Goal: Task Accomplishment & Management: Manage account settings

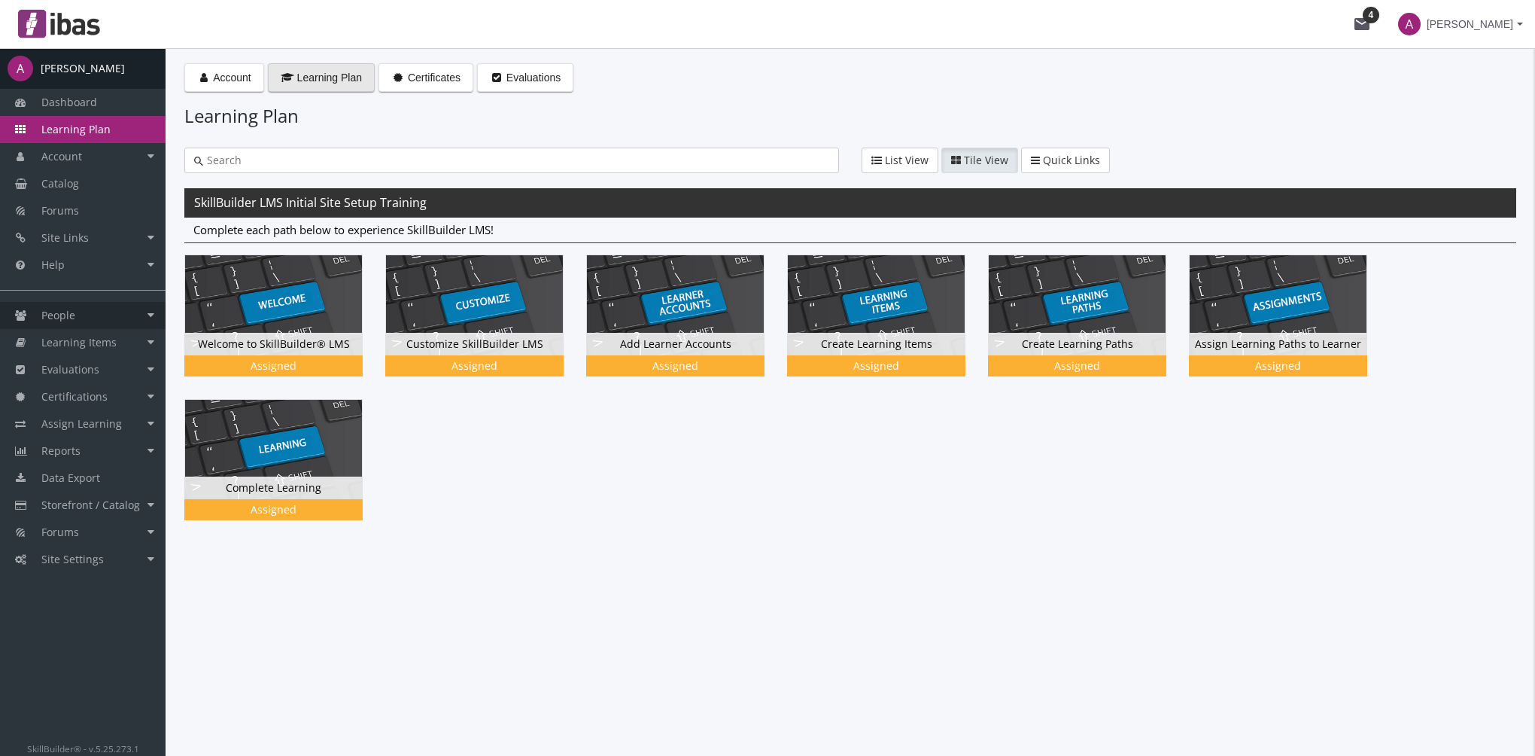
click at [118, 317] on link "People" at bounding box center [83, 315] width 166 height 27
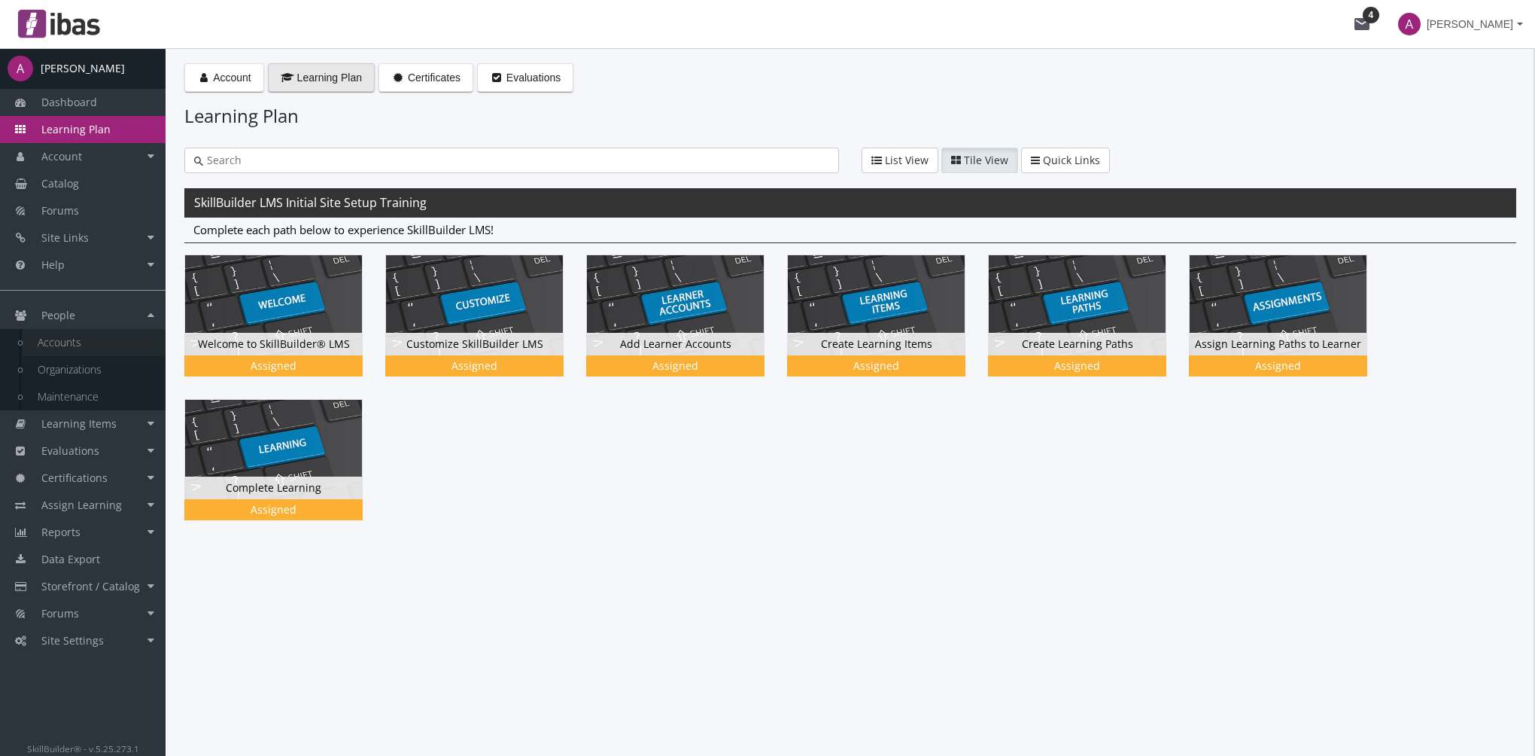
click at [129, 339] on link "Accounts" at bounding box center [94, 342] width 143 height 27
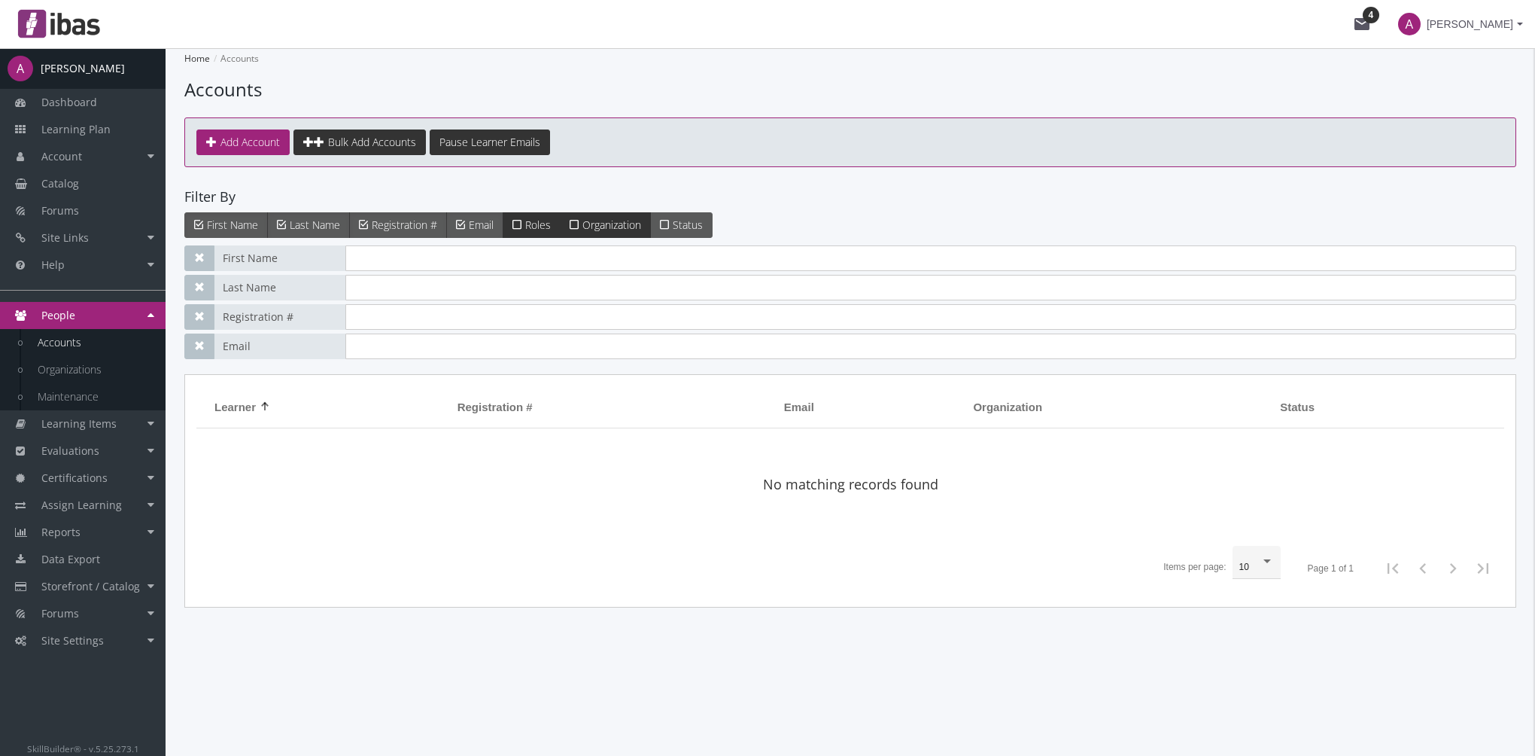
click at [682, 233] on label "Status" at bounding box center [681, 225] width 62 height 26
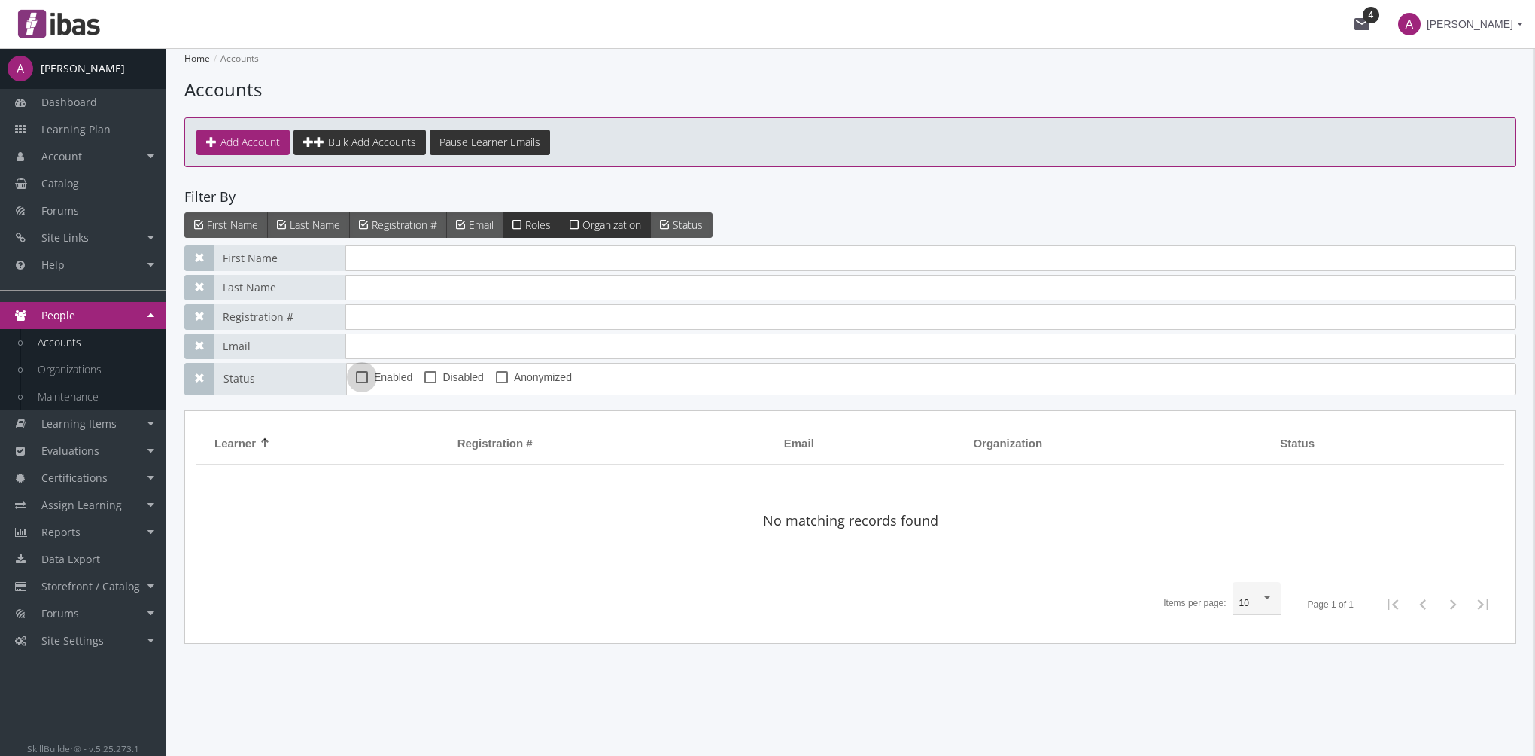
click at [391, 379] on span "Enabled" at bounding box center [393, 377] width 38 height 18
click at [357, 382] on input "Enabled" at bounding box center [356, 382] width 1 height 1
checkbox input "true"
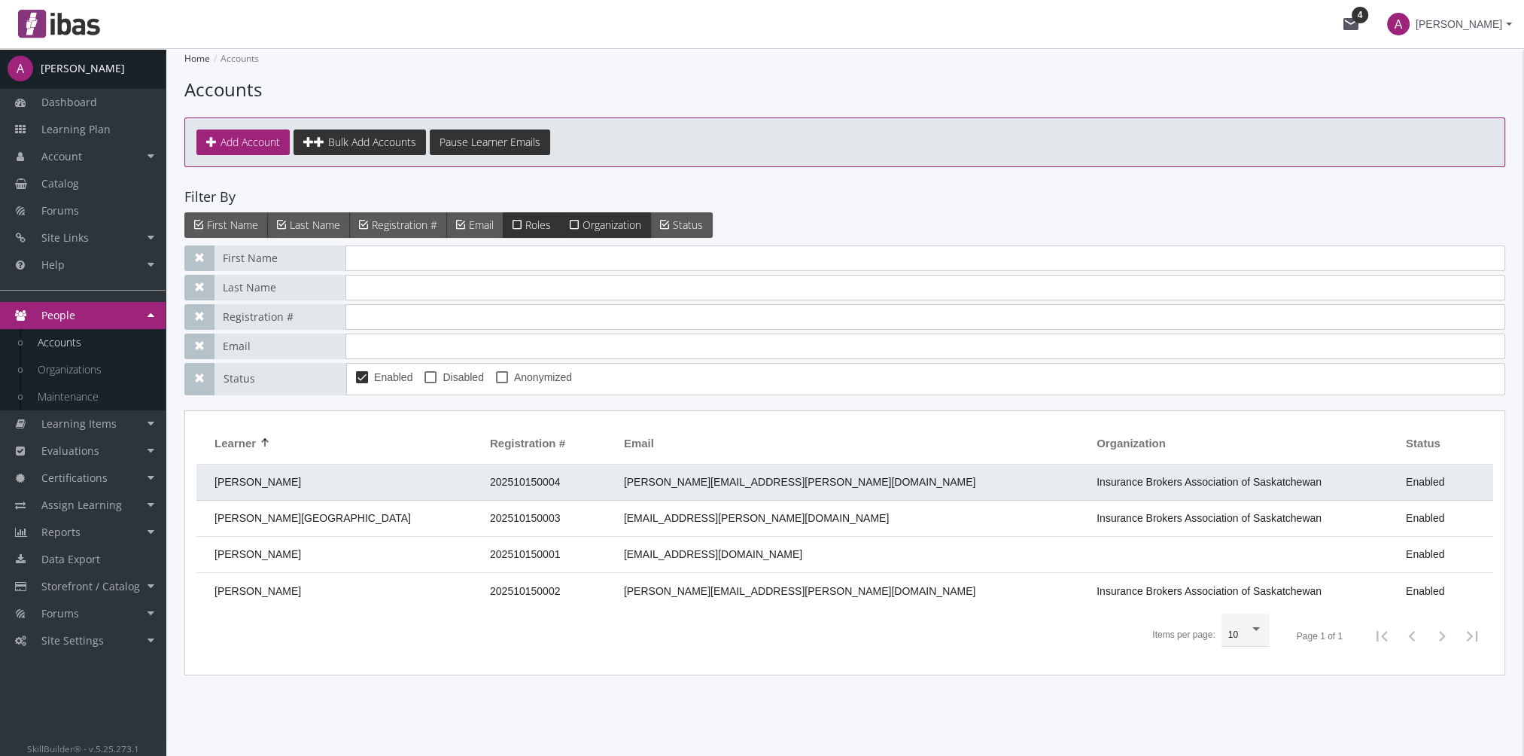
click at [316, 482] on td "[PERSON_NAME]" at bounding box center [339, 482] width 286 height 36
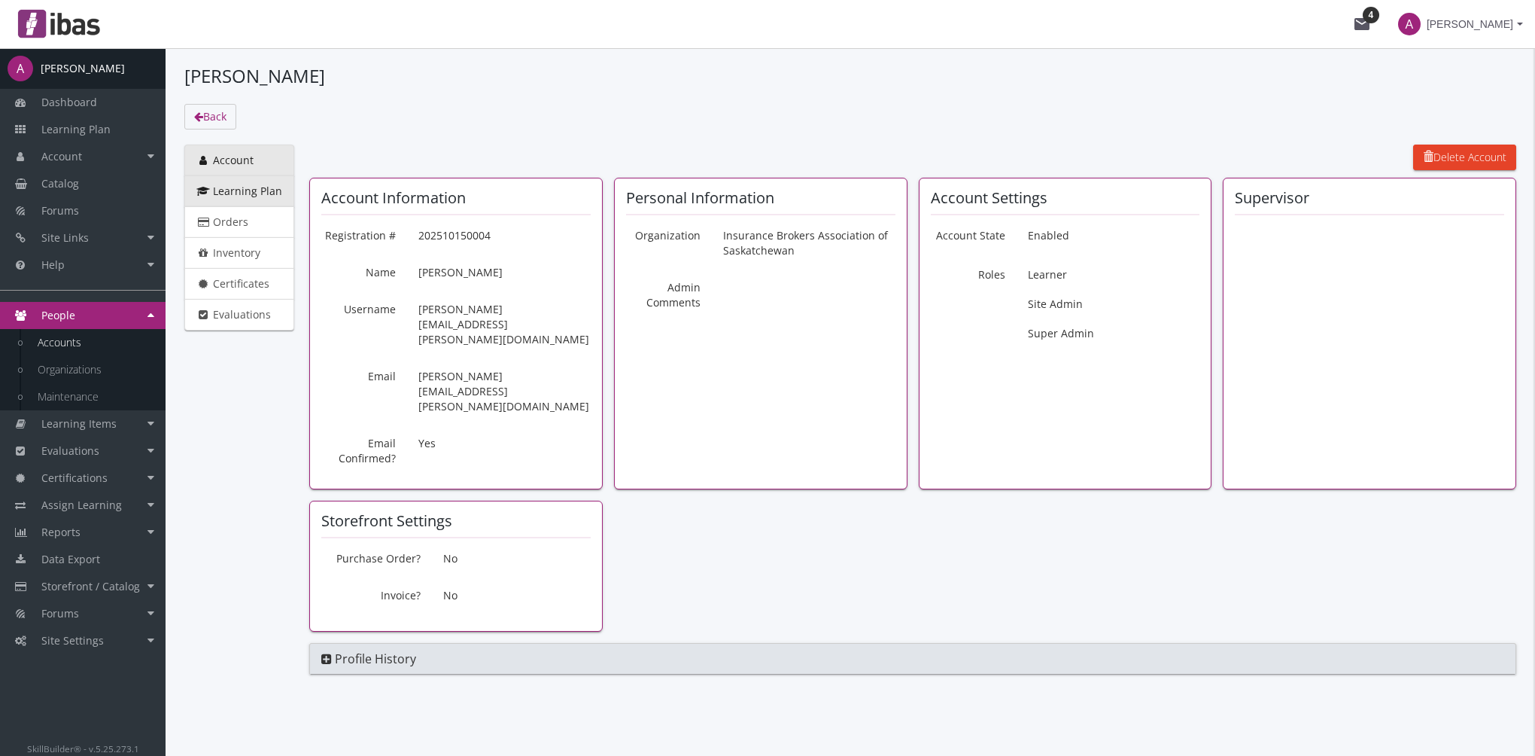
click at [258, 190] on span "Learning Plan" at bounding box center [247, 191] width 69 height 14
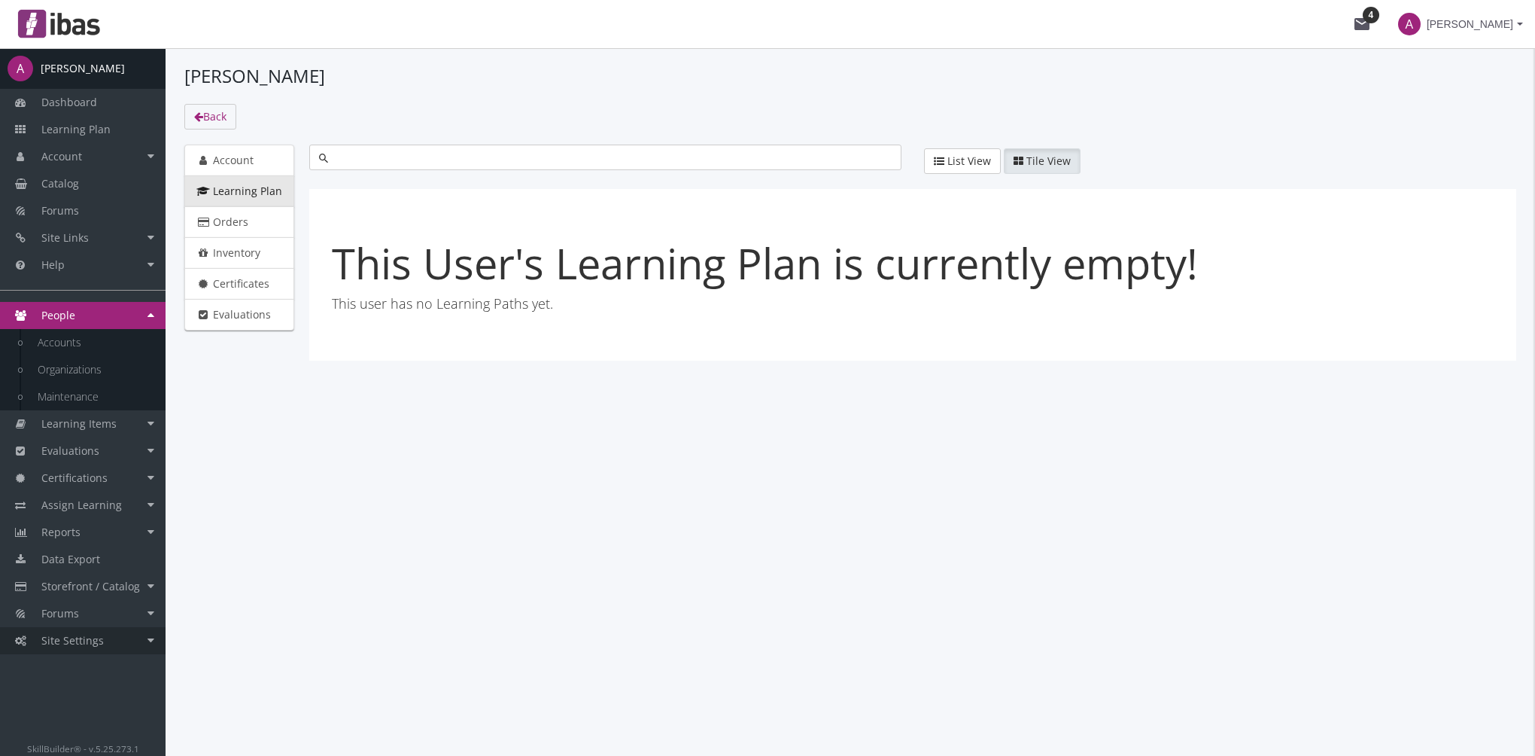
click at [117, 633] on link "Site Settings" at bounding box center [83, 640] width 166 height 27
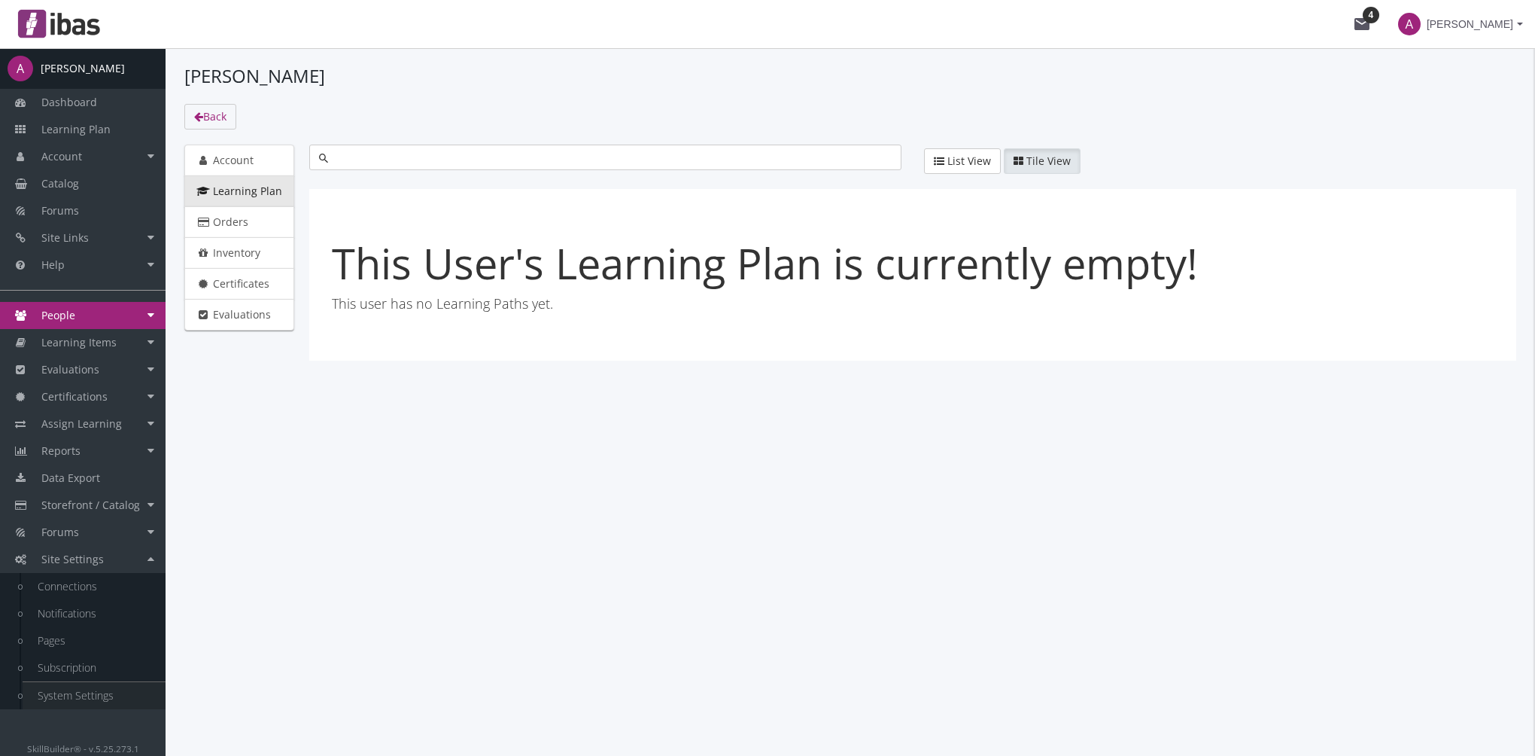
click at [100, 687] on link "System Settings" at bounding box center [94, 695] width 143 height 27
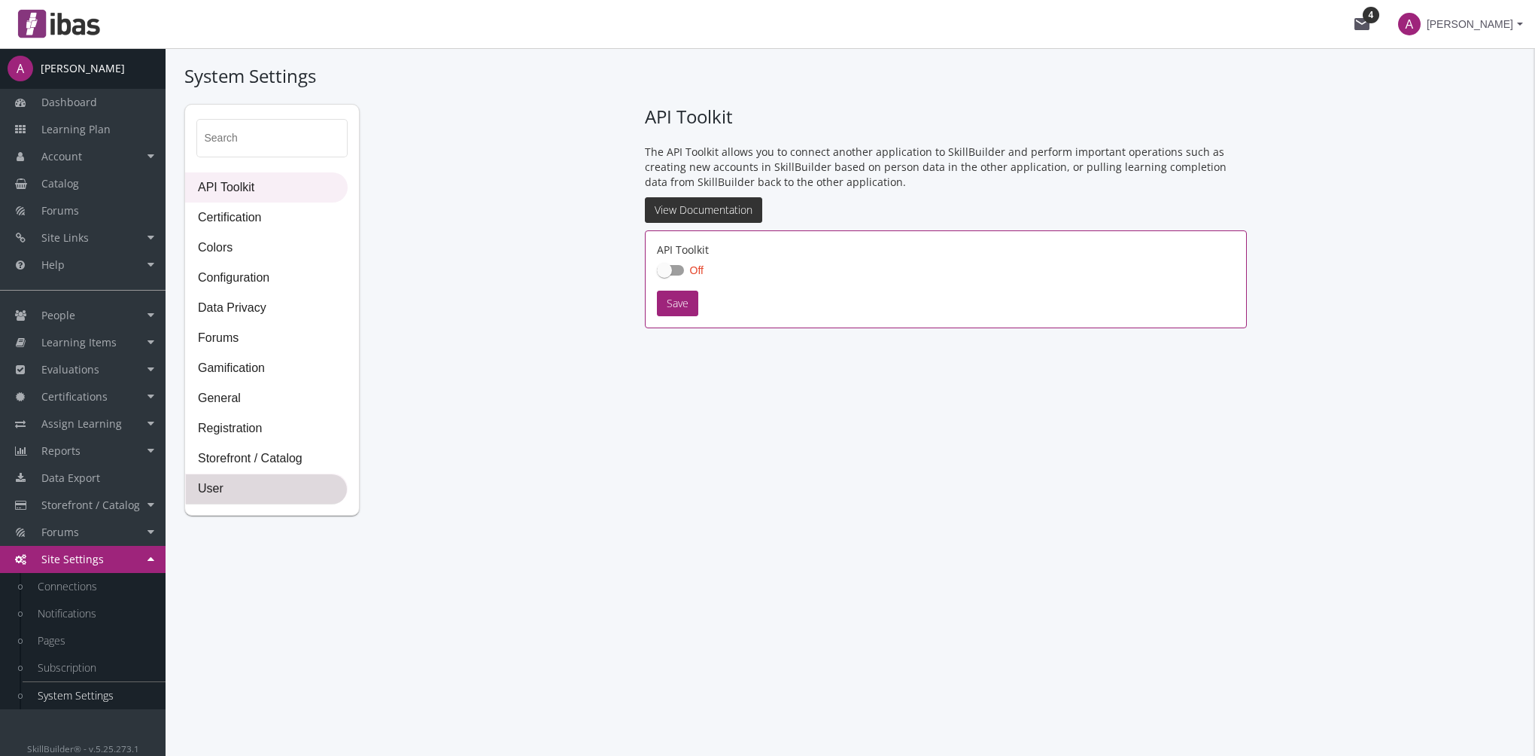
click at [214, 485] on span "User" at bounding box center [266, 489] width 161 height 30
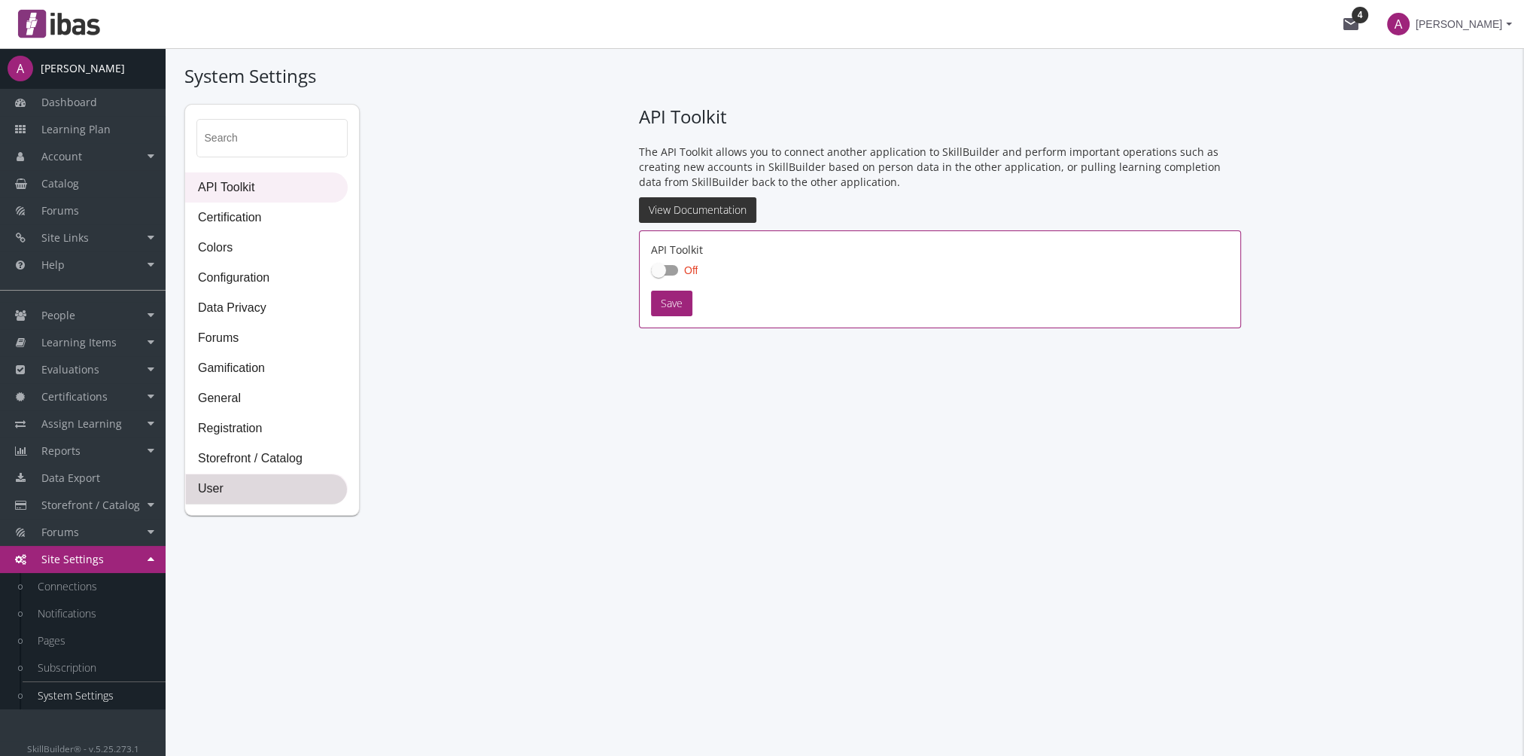
select select "2: 3"
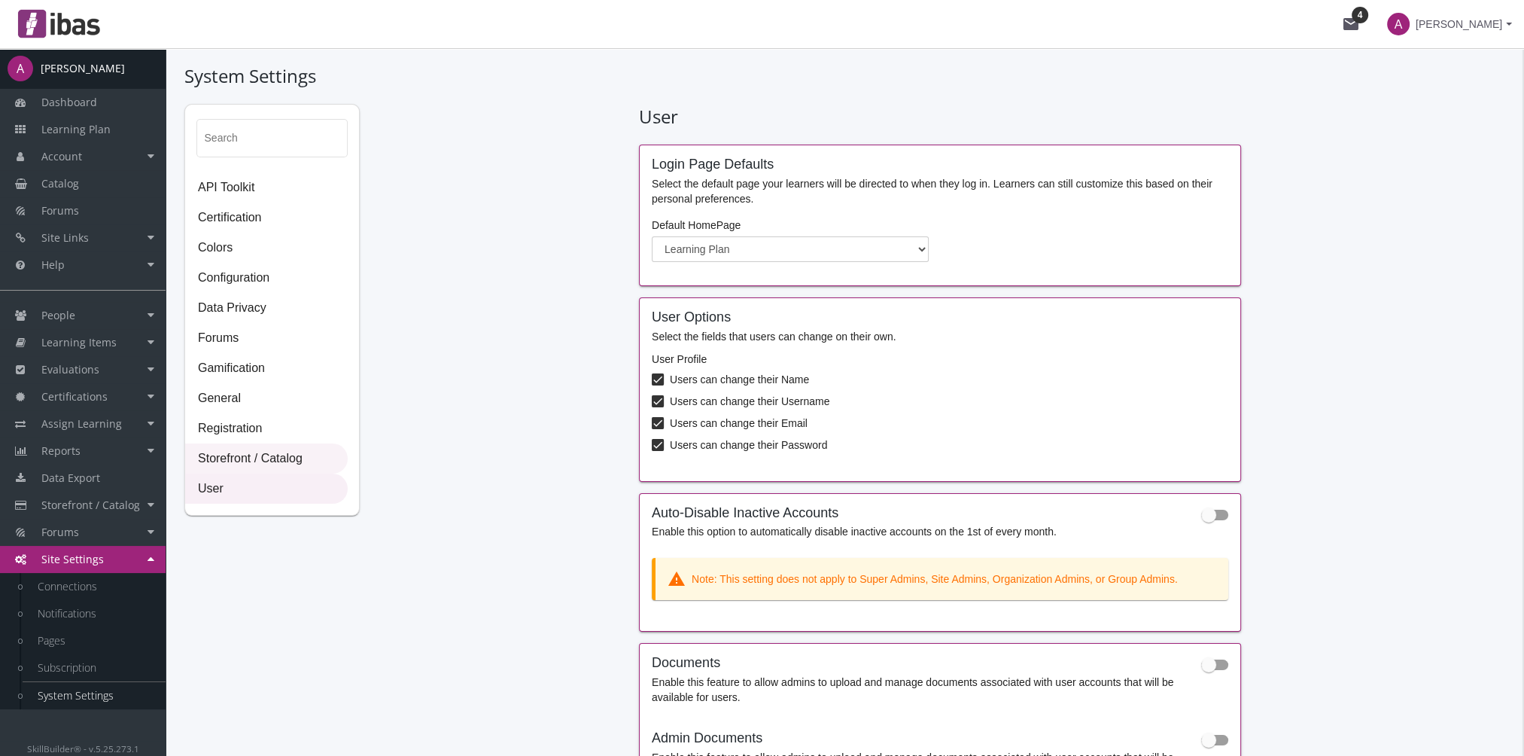
click at [287, 467] on span "Storefront / Catalog" at bounding box center [266, 459] width 161 height 30
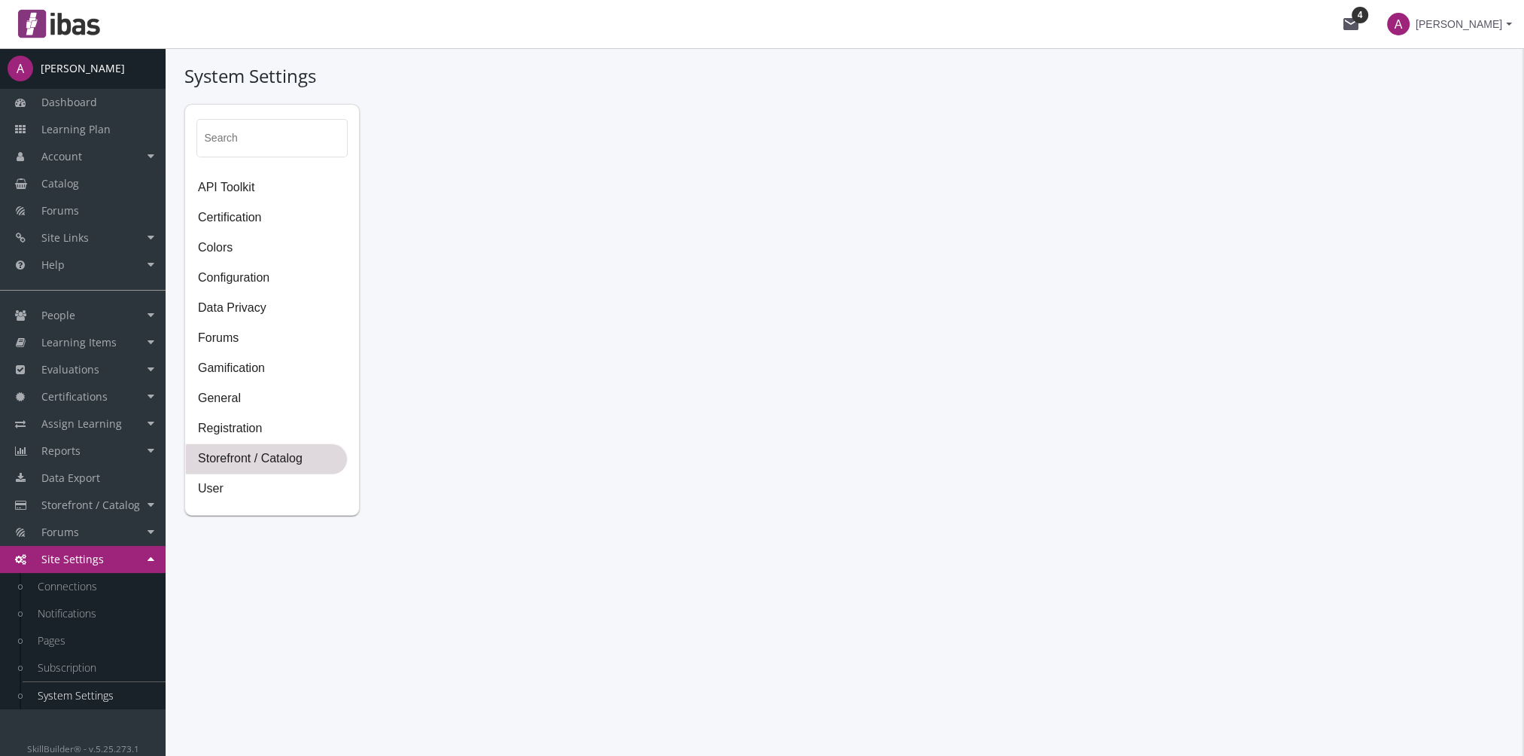
select select "2: CAD"
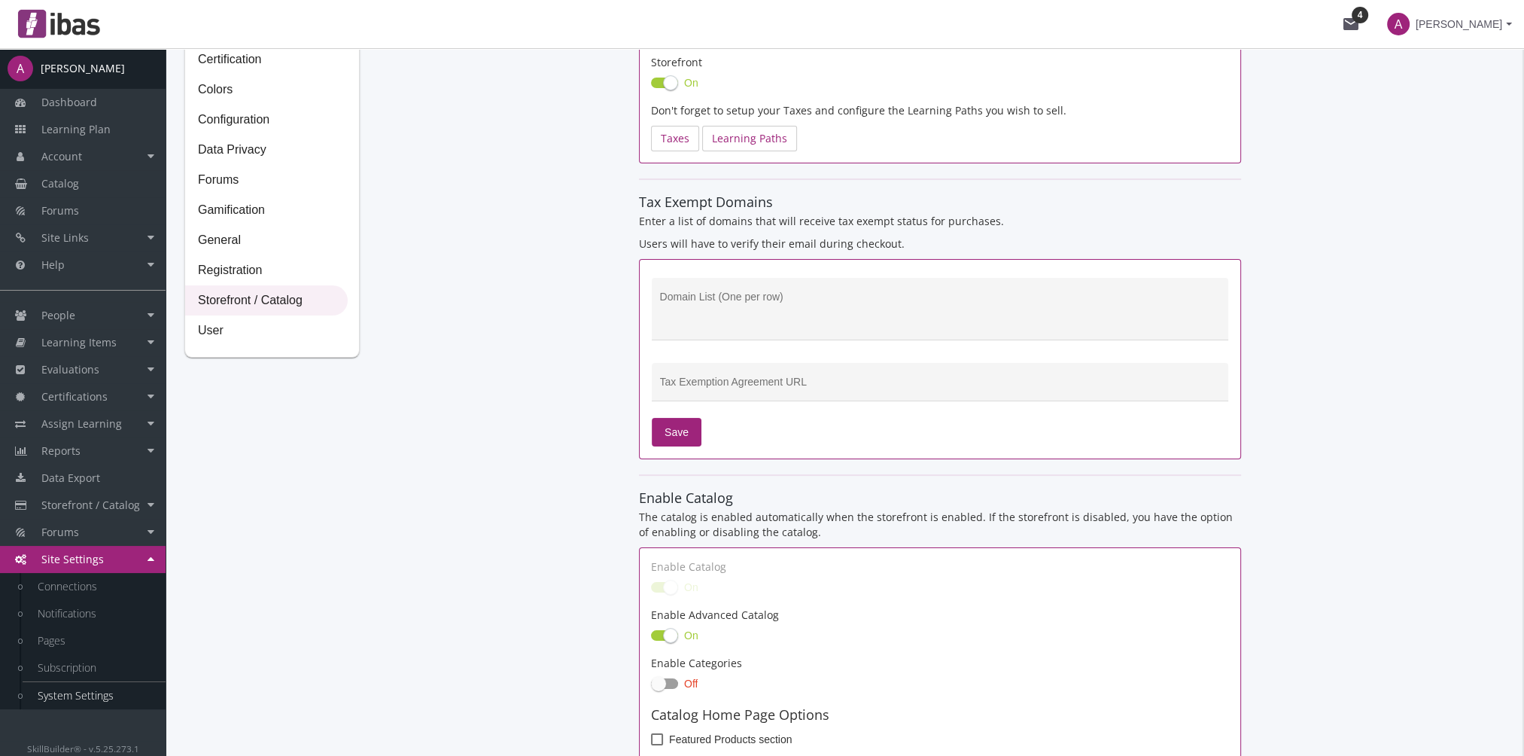
scroll to position [72, 0]
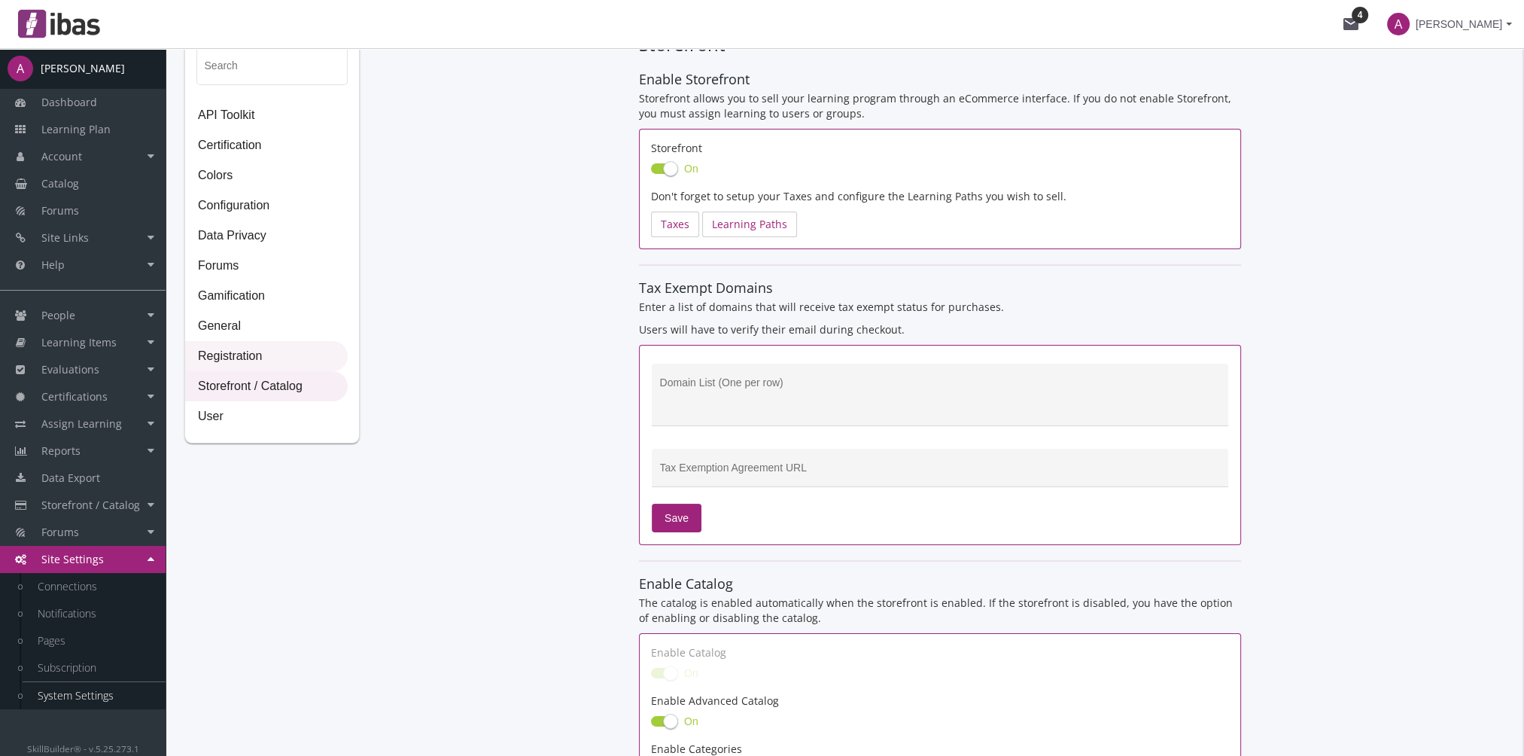
click at [281, 362] on span "Registration" at bounding box center [266, 357] width 161 height 30
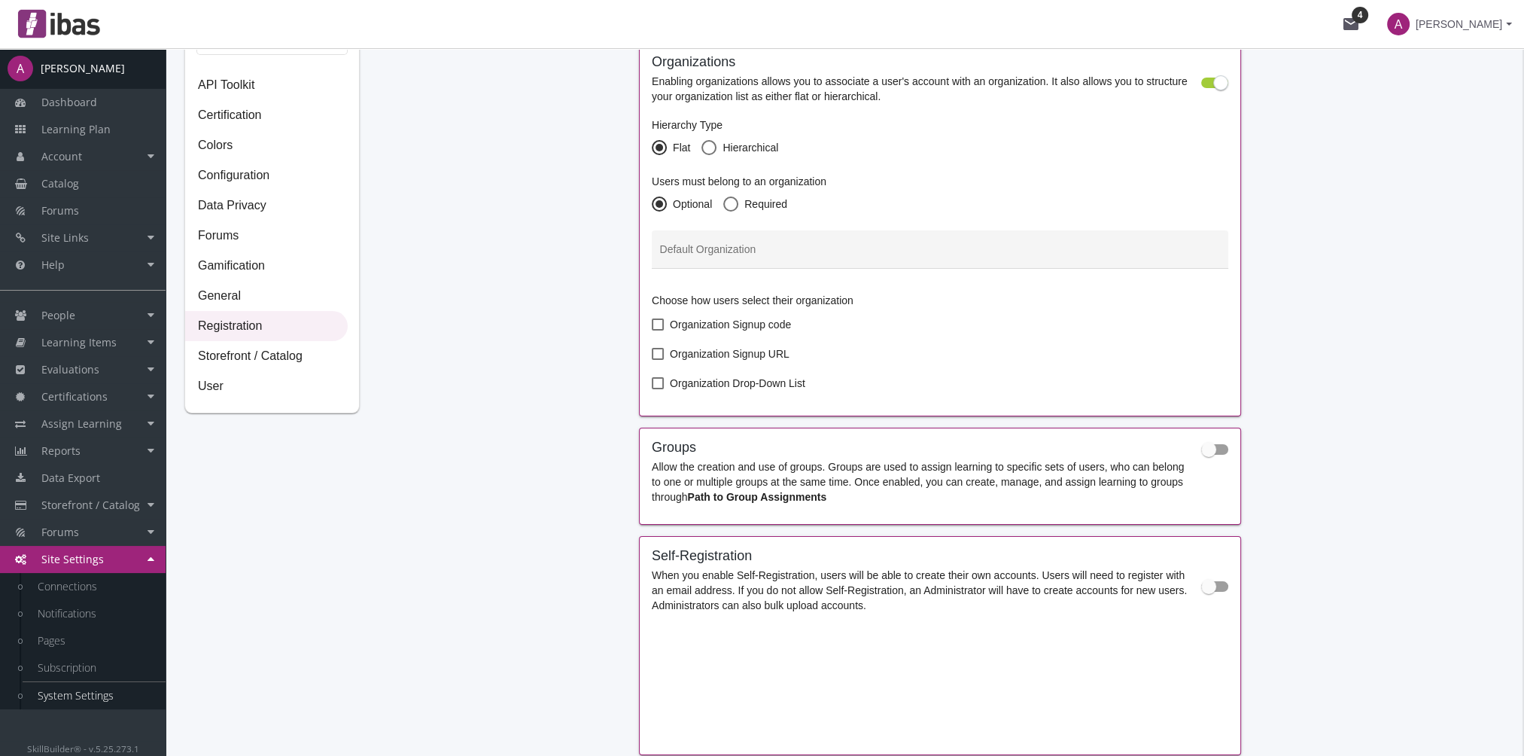
scroll to position [0, 0]
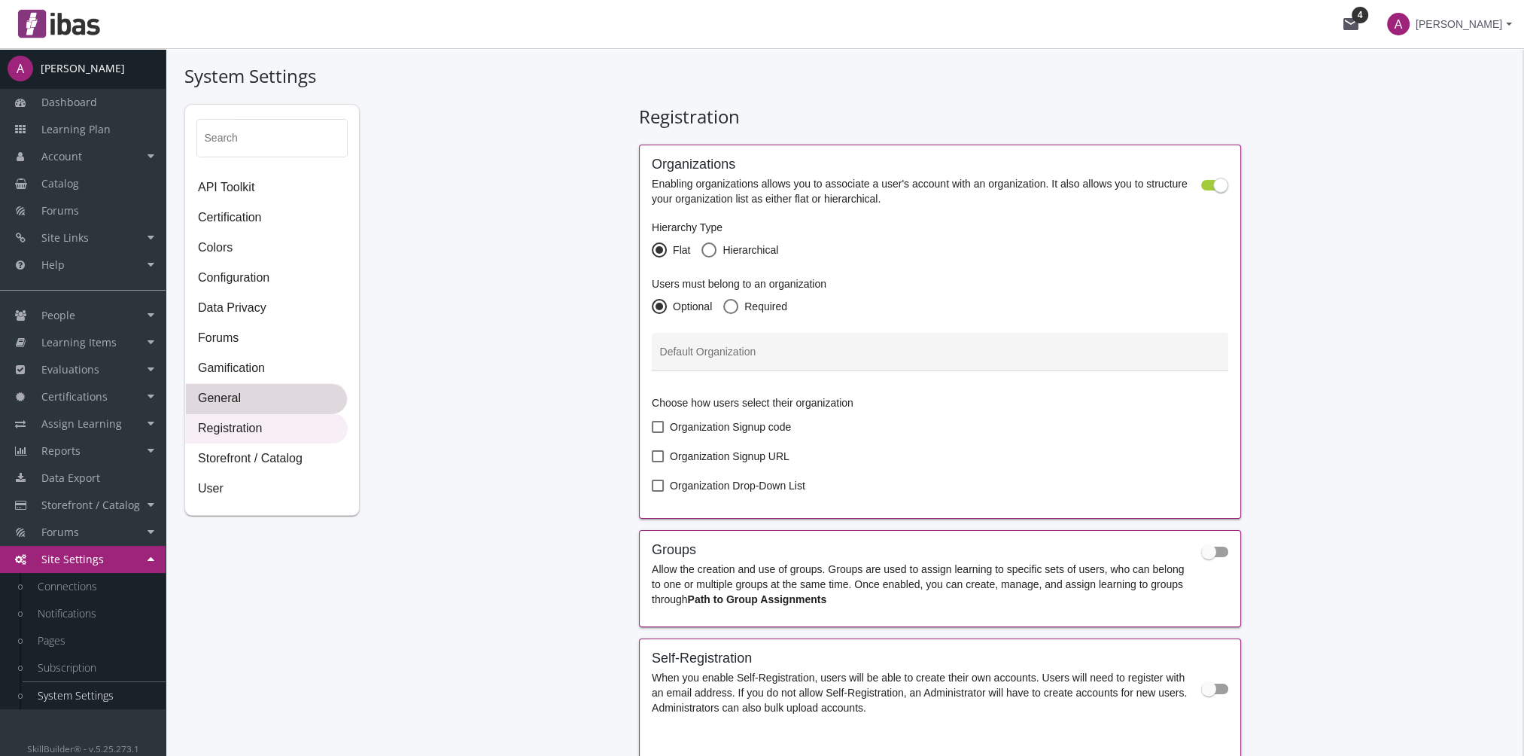
click at [277, 397] on span "General" at bounding box center [266, 399] width 161 height 30
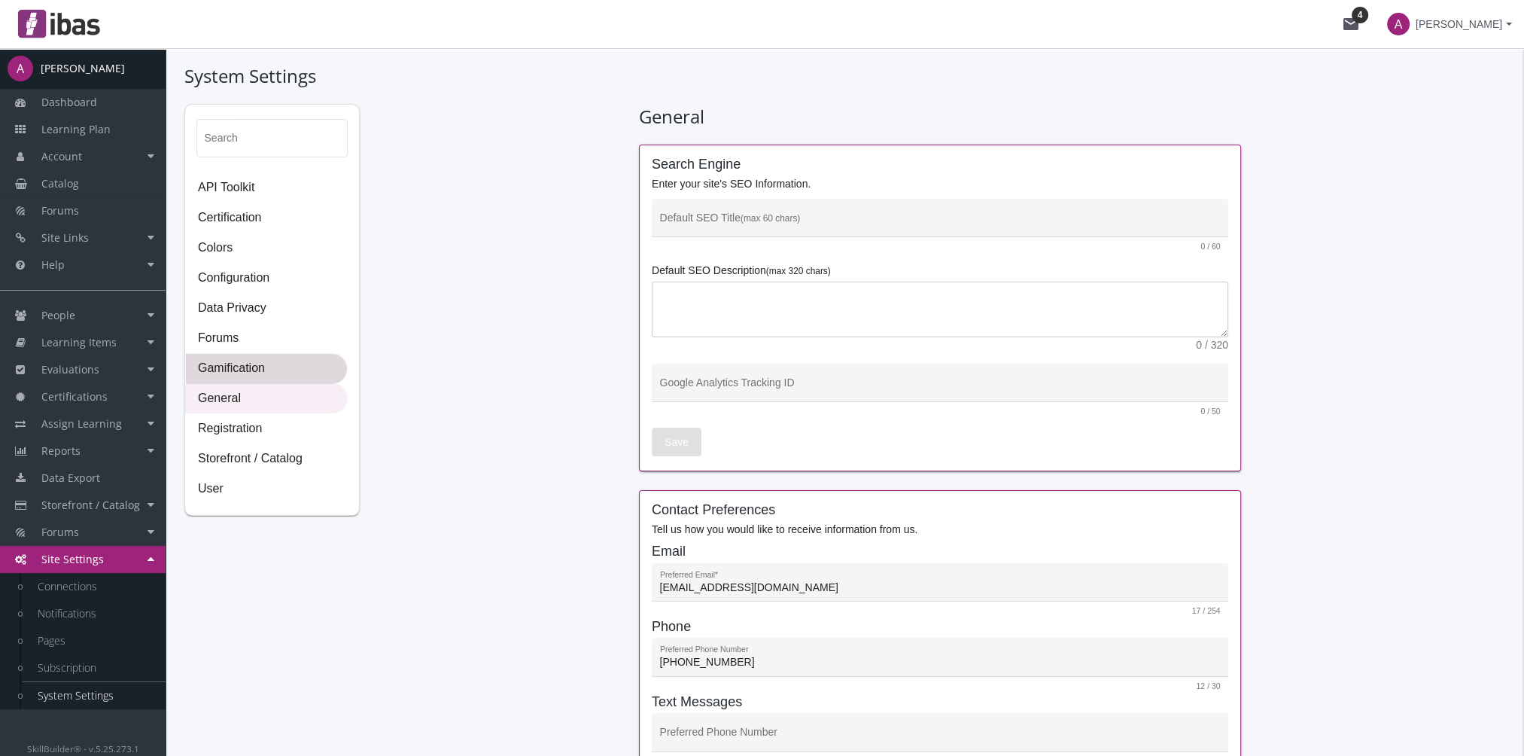
click at [252, 376] on span "Gamification" at bounding box center [266, 369] width 161 height 30
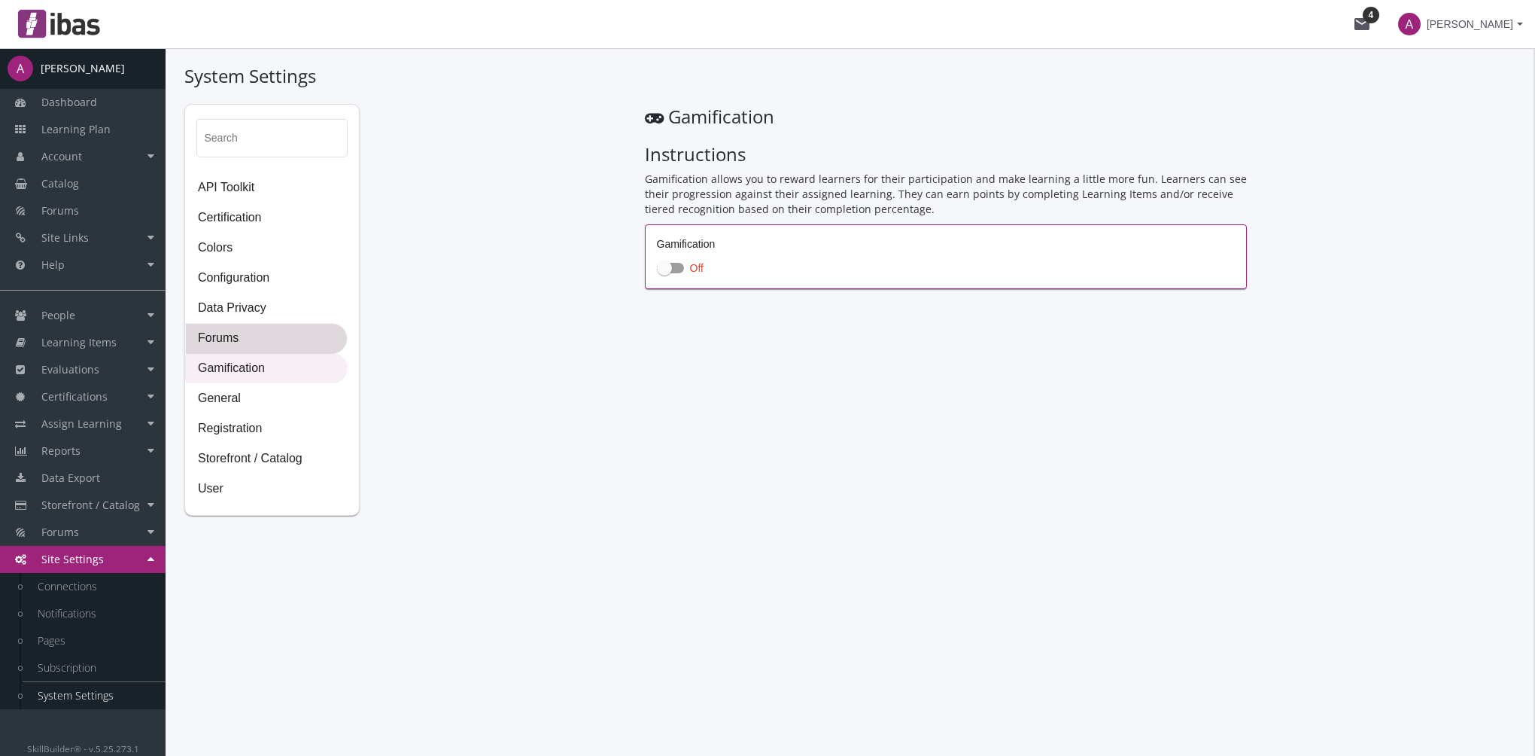
click at [251, 341] on span "Forums" at bounding box center [266, 339] width 161 height 30
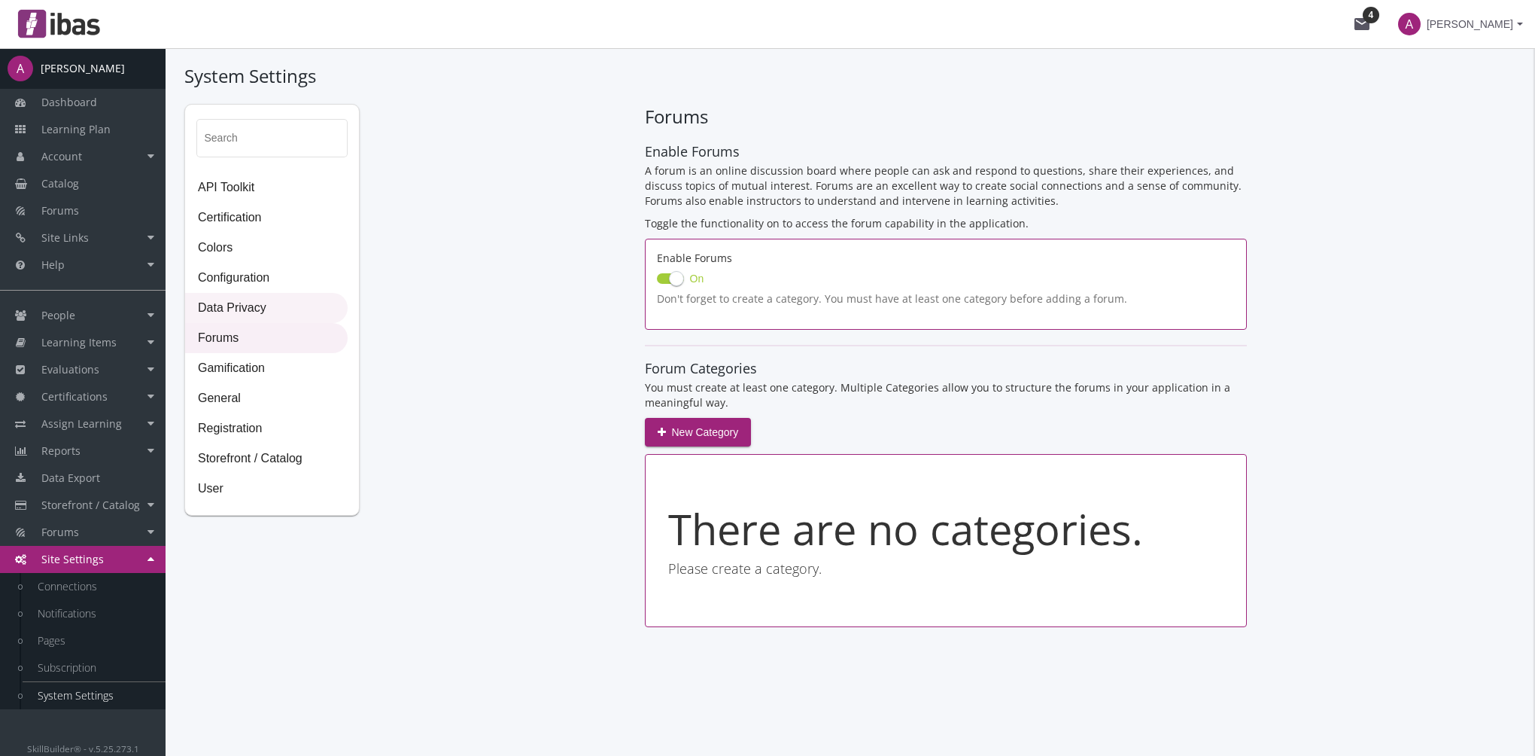
click at [248, 318] on span "Data Privacy" at bounding box center [266, 309] width 161 height 30
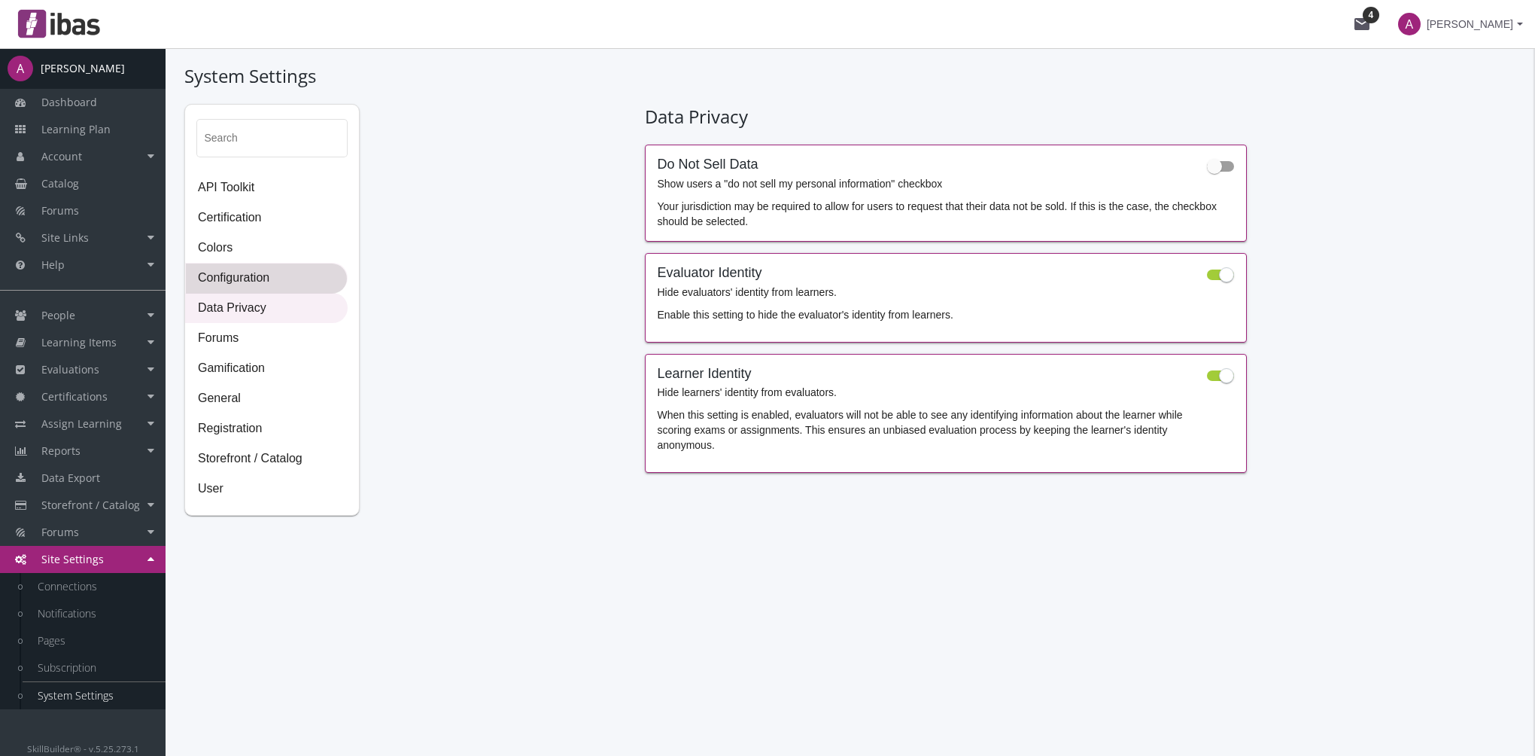
click at [248, 287] on span "Configuration" at bounding box center [266, 278] width 161 height 30
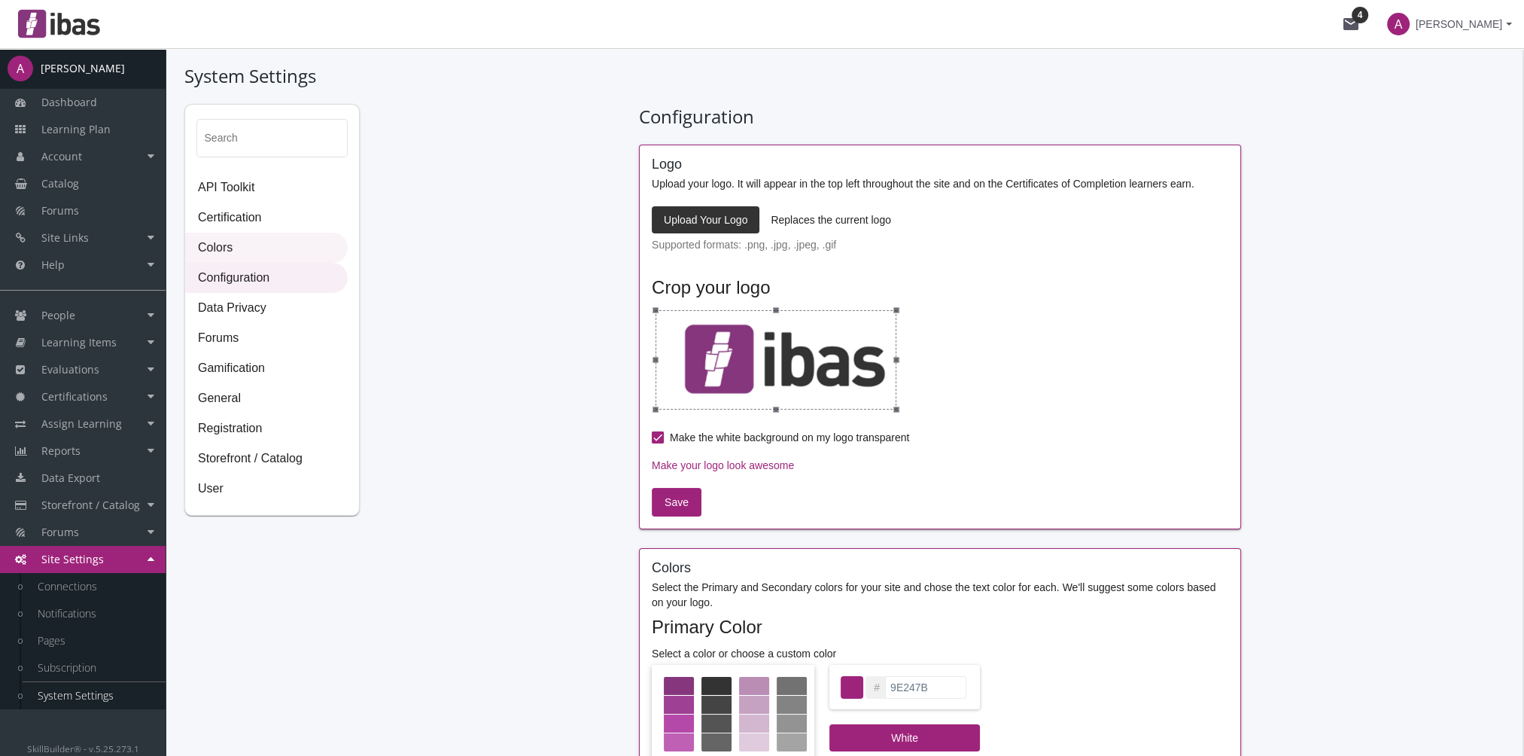
click at [239, 255] on span "Colors" at bounding box center [266, 248] width 161 height 30
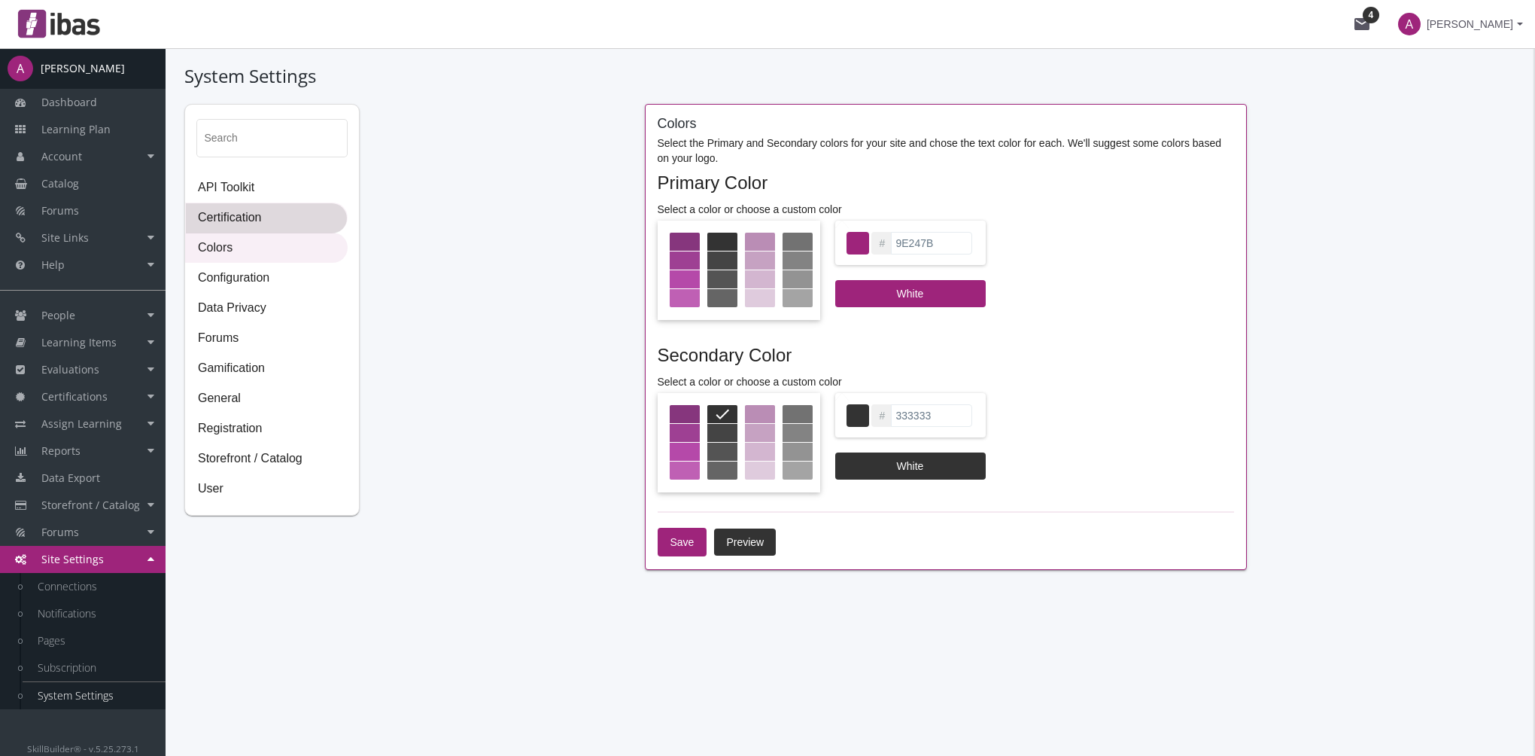
click at [248, 216] on span "Certification" at bounding box center [266, 218] width 161 height 30
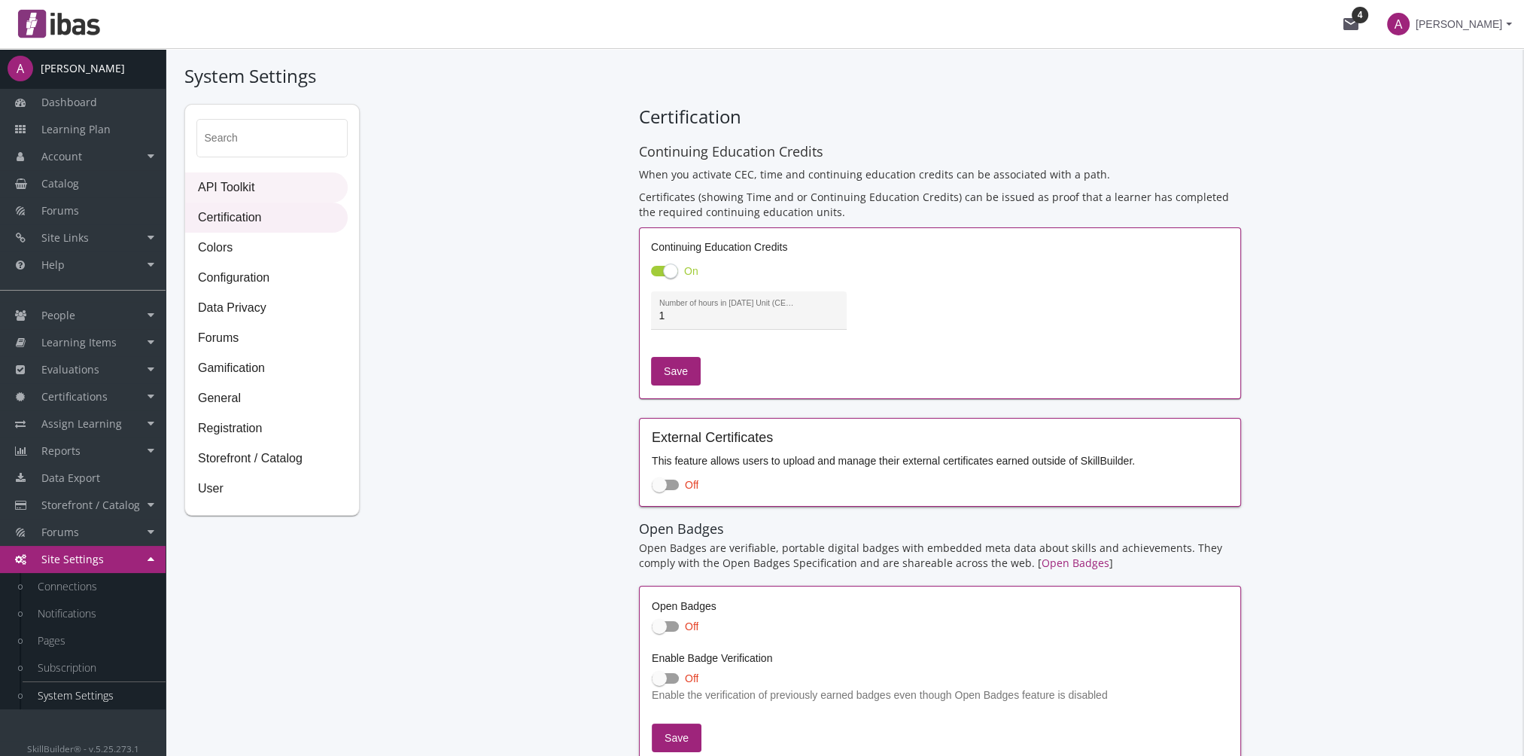
click at [252, 192] on span "API Toolkit" at bounding box center [266, 188] width 161 height 30
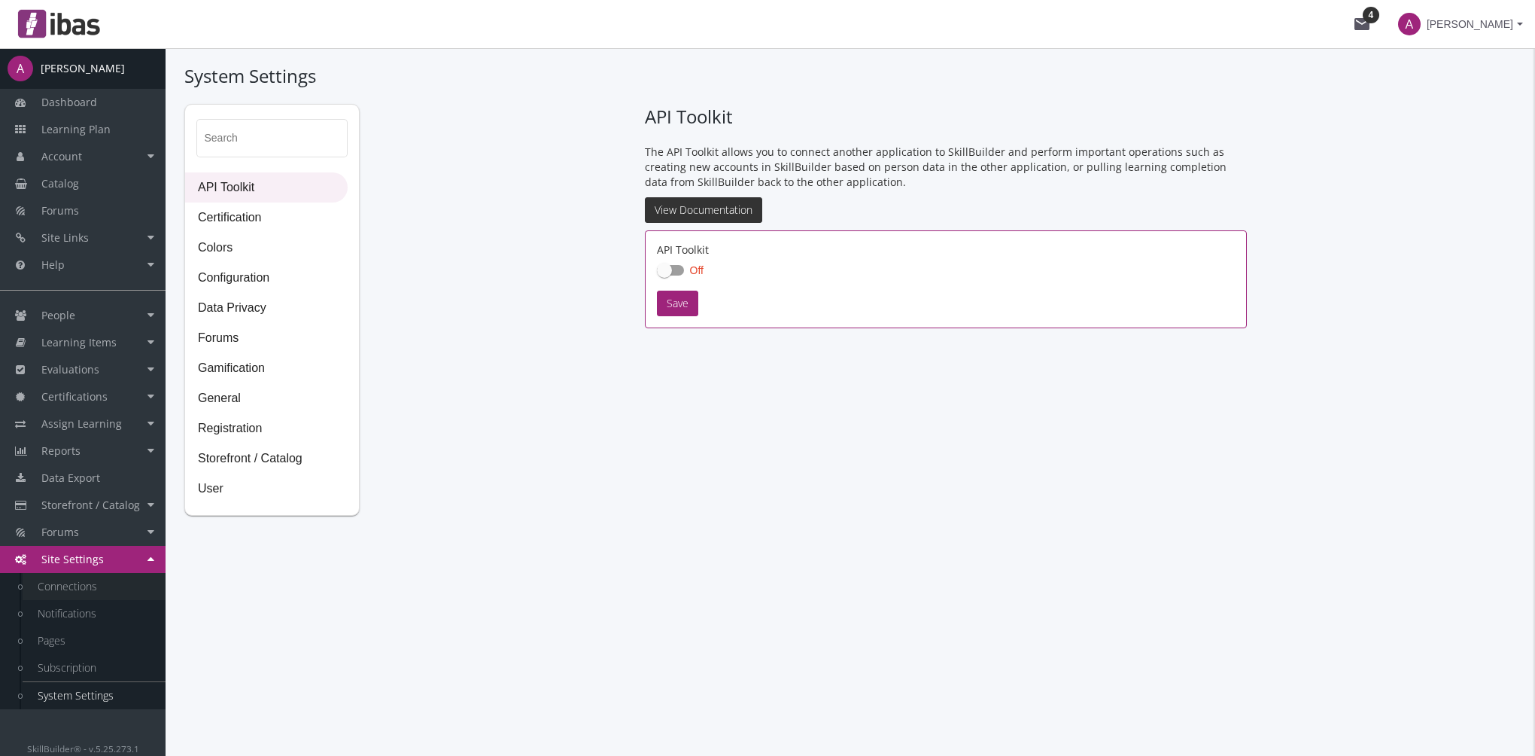
click at [95, 583] on link "Connections" at bounding box center [94, 586] width 143 height 27
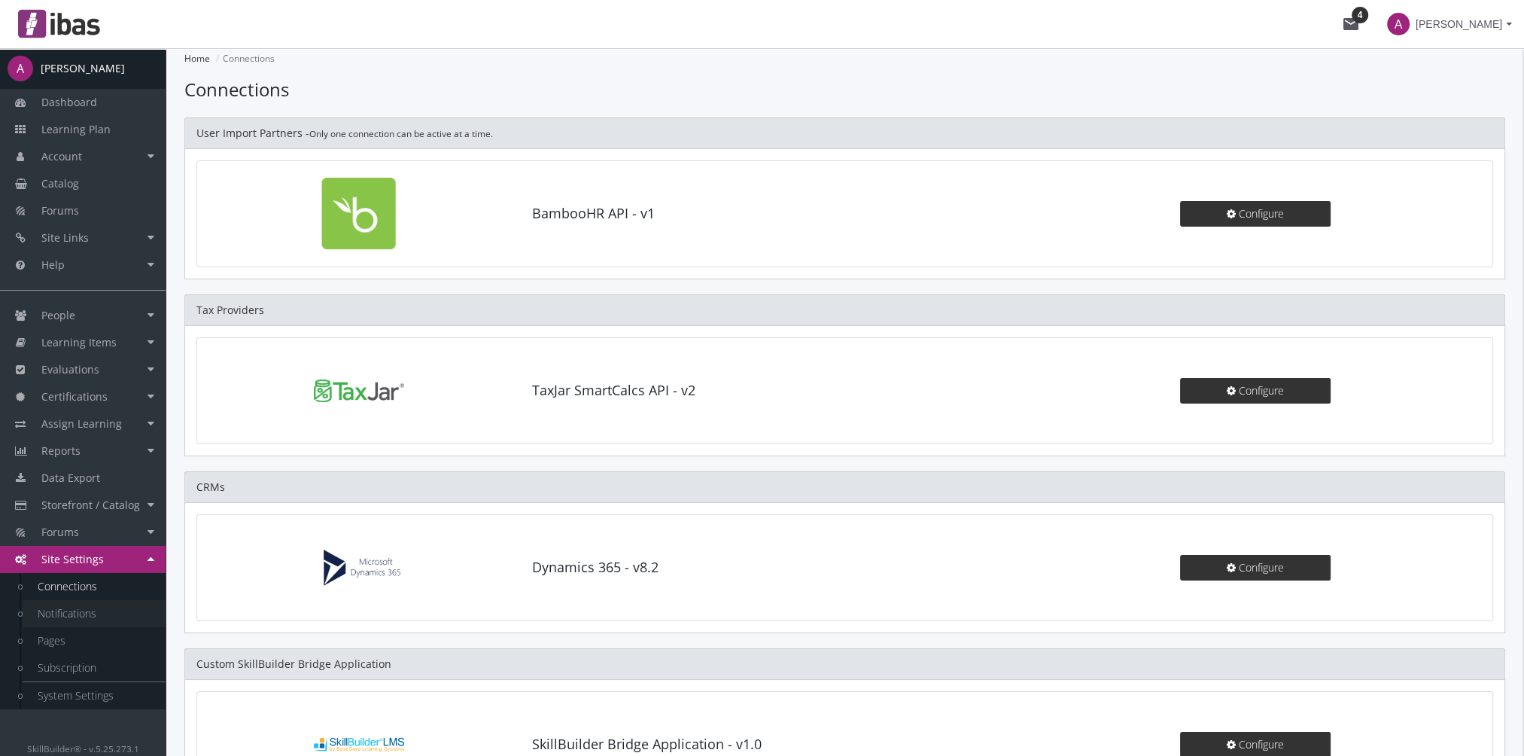
click at [100, 613] on link "Notifications" at bounding box center [94, 613] width 143 height 27
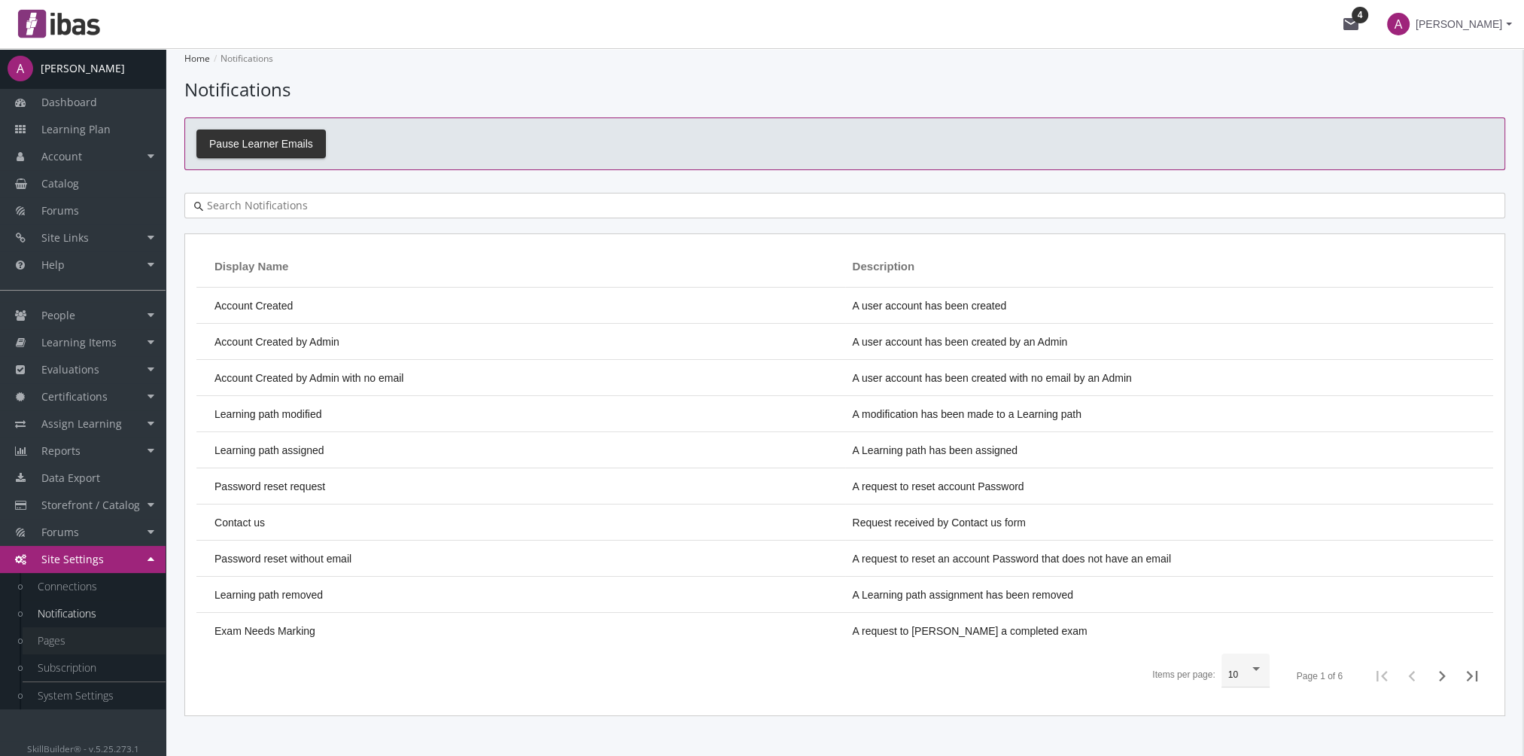
click at [73, 634] on link "Pages" at bounding box center [94, 640] width 143 height 27
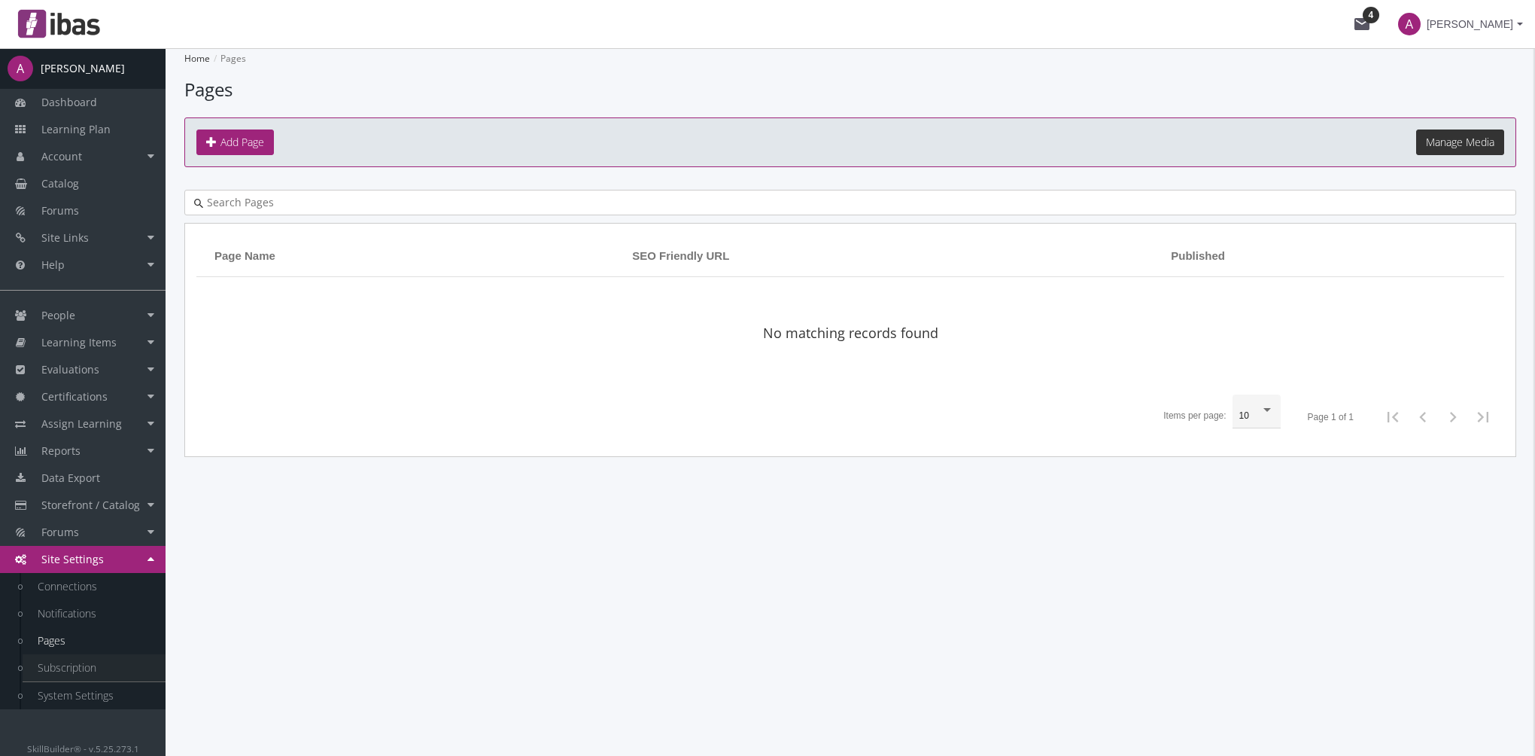
click at [75, 662] on link "Subscription" at bounding box center [94, 667] width 143 height 27
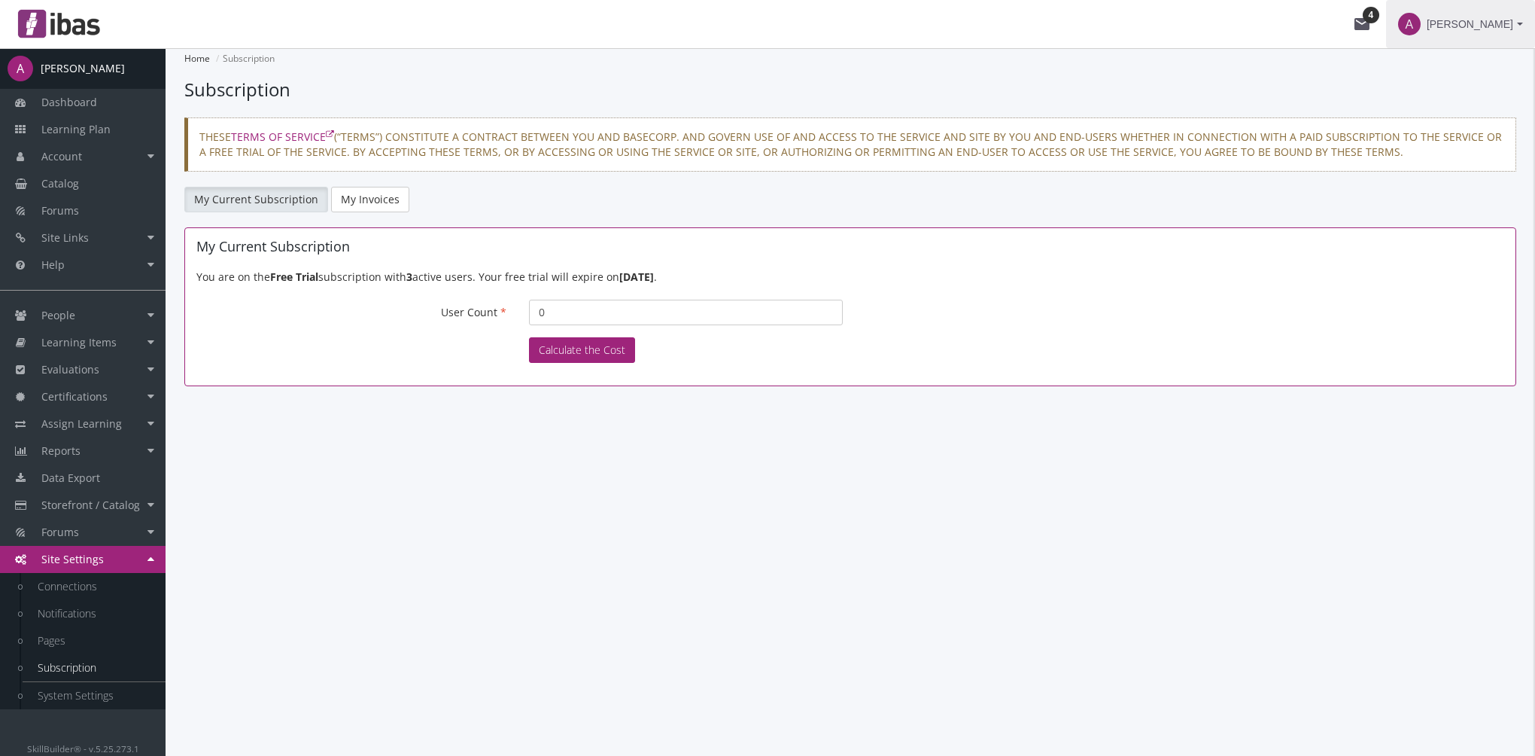
click at [1454, 28] on span "[PERSON_NAME]" at bounding box center [1470, 24] width 87 height 27
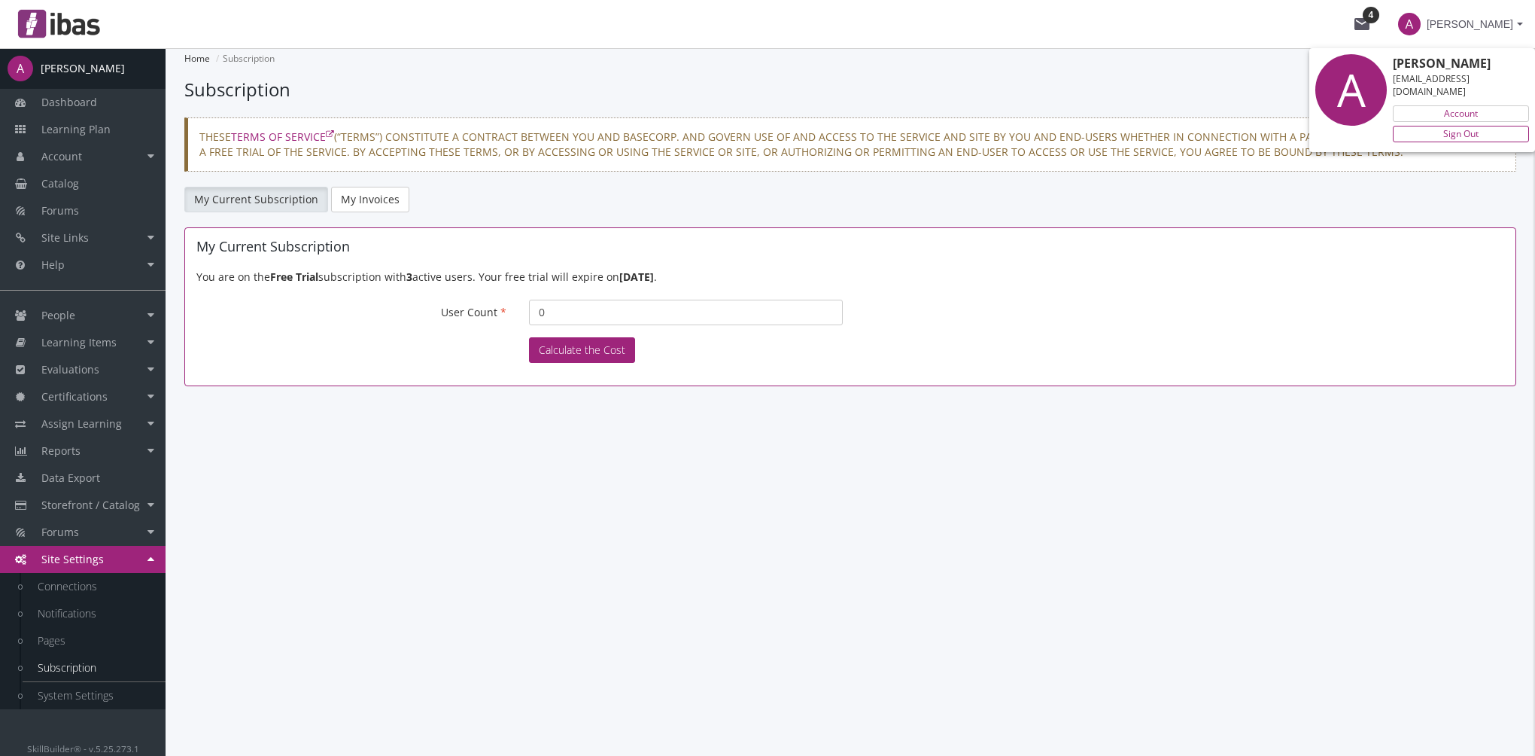
click at [1438, 126] on link "Sign Out" at bounding box center [1461, 134] width 136 height 17
